Goal: Task Accomplishment & Management: Use online tool/utility

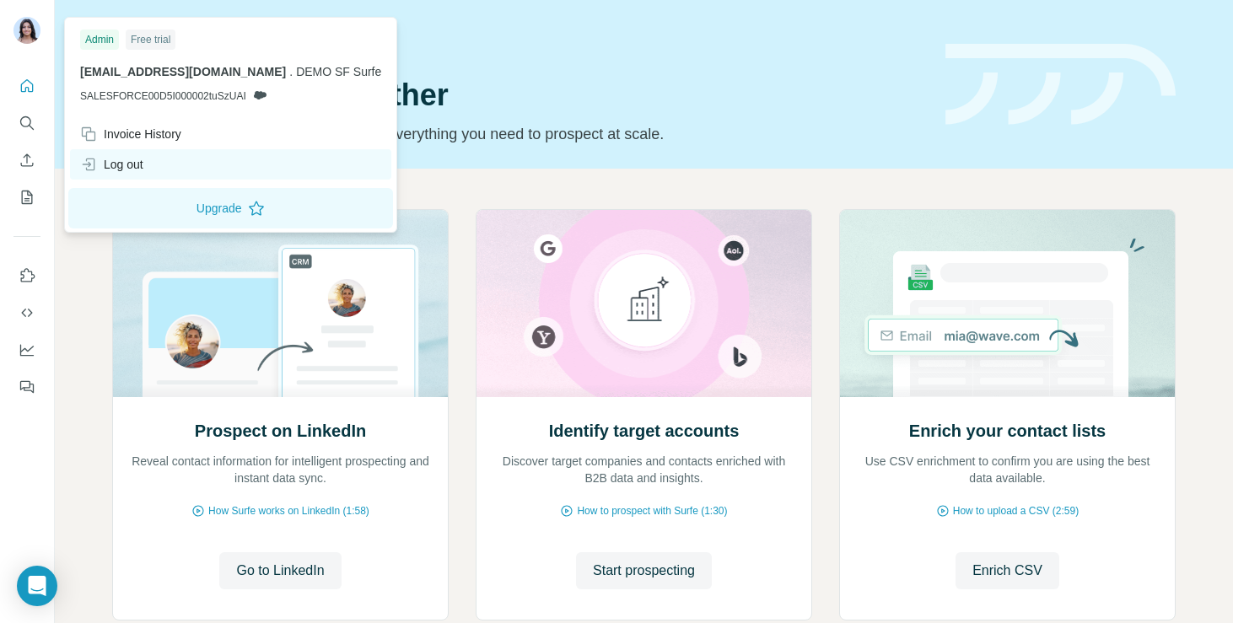
click at [125, 156] on div "Log out" at bounding box center [111, 164] width 63 height 17
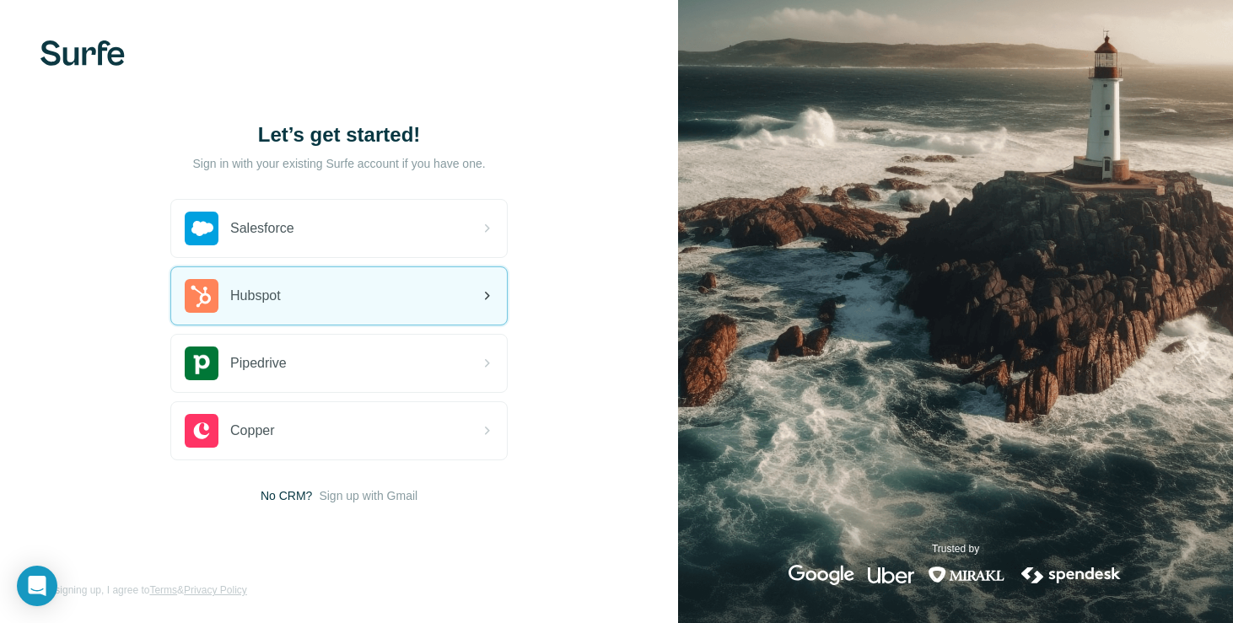
click at [273, 317] on div "Hubspot" at bounding box center [339, 295] width 336 height 57
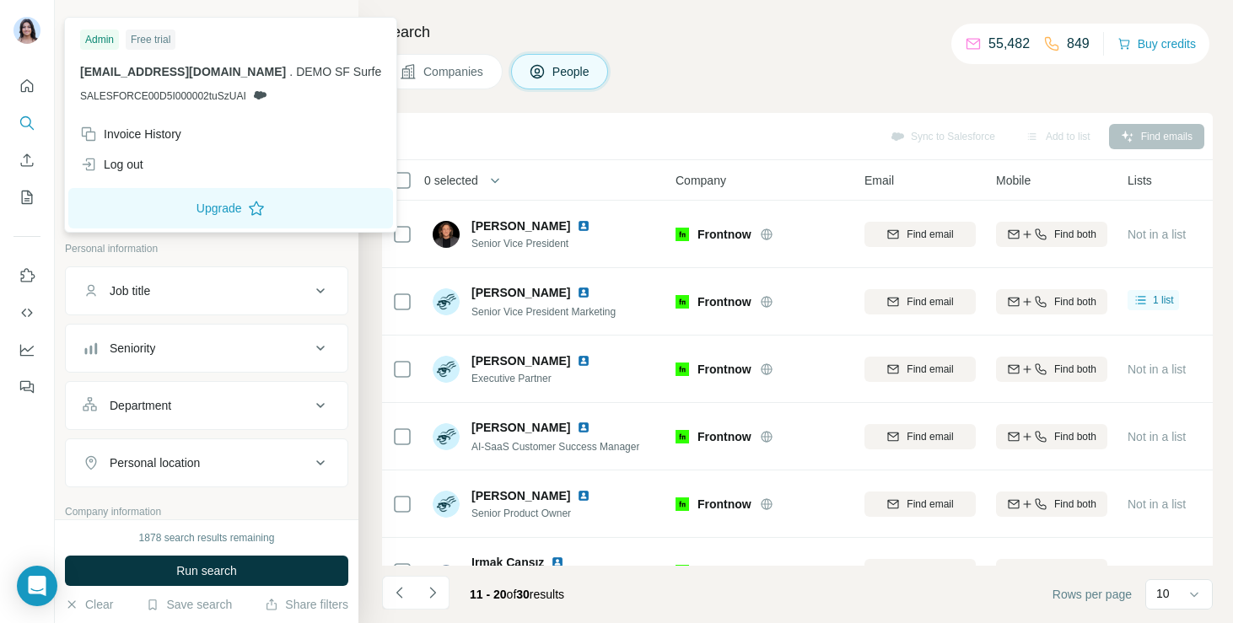
click at [24, 34] on img at bounding box center [26, 30] width 27 height 27
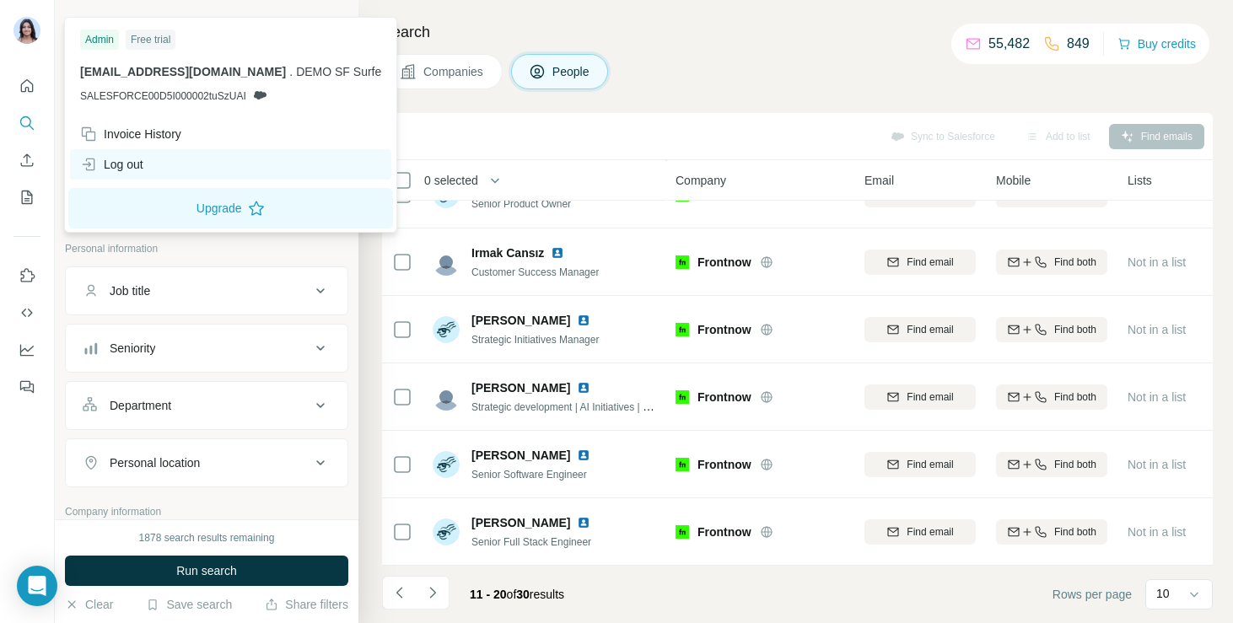
click at [138, 159] on div "Log out" at bounding box center [111, 164] width 63 height 17
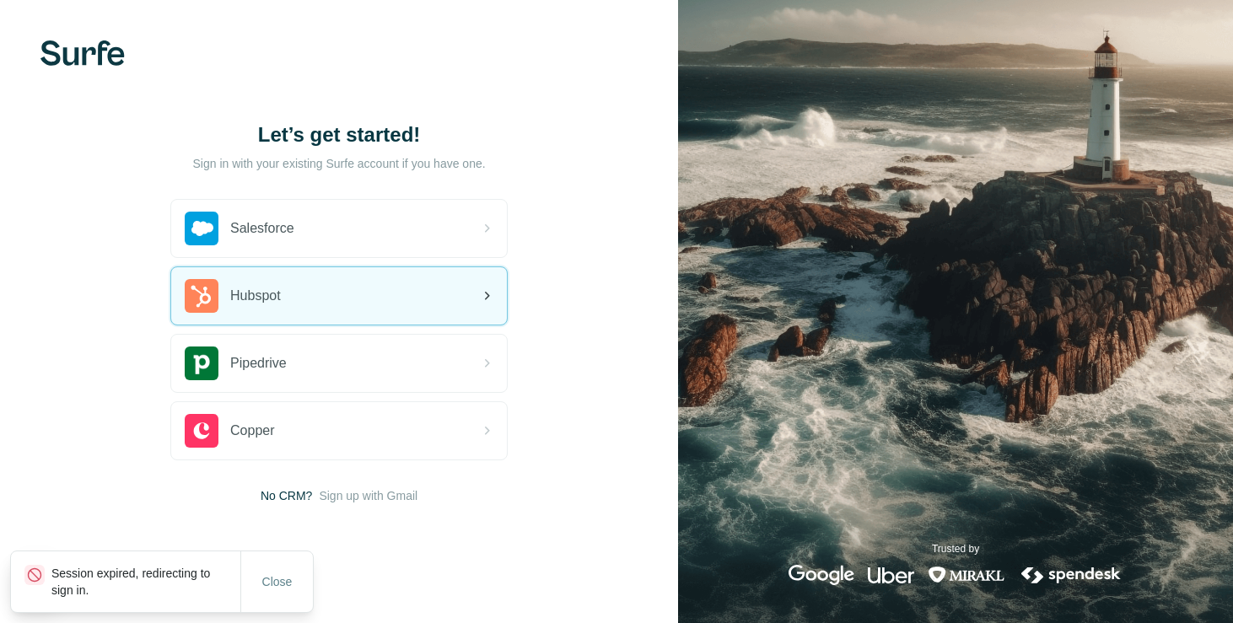
click at [330, 292] on div "Hubspot" at bounding box center [339, 295] width 336 height 57
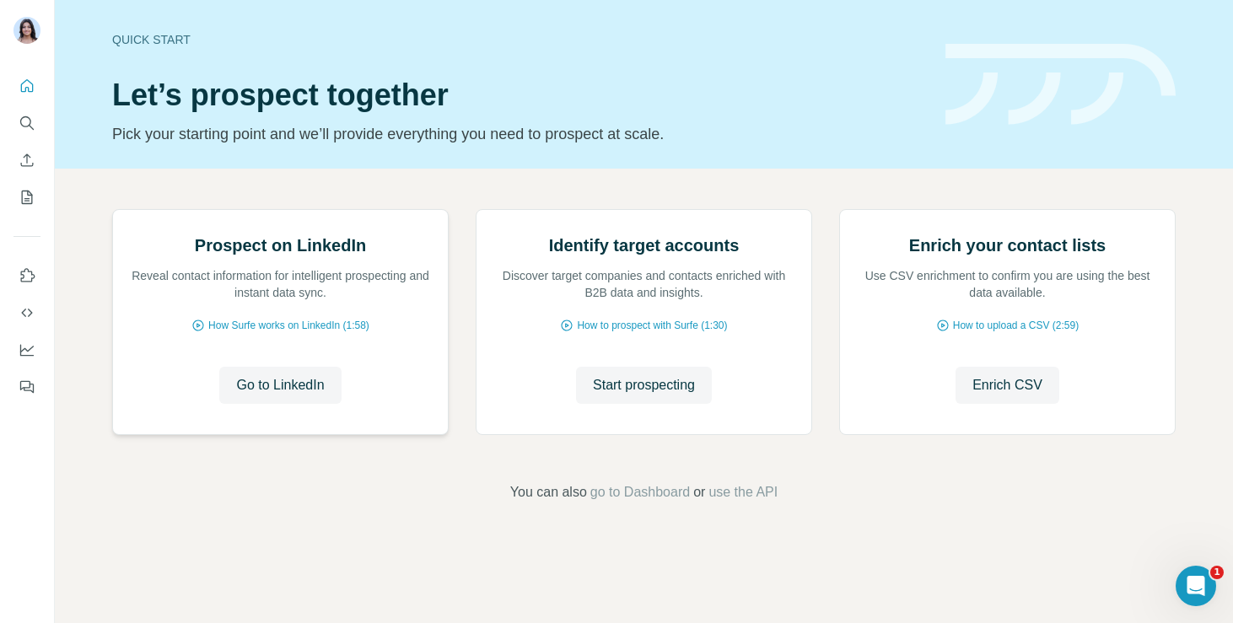
scroll to position [105, 0]
click at [268, 396] on span "Go to LinkedIn" at bounding box center [280, 385] width 88 height 20
click at [610, 396] on span "Start prospecting" at bounding box center [644, 385] width 102 height 20
